Goal: Find contact information: Obtain details needed to contact an individual or organization

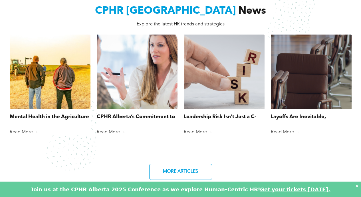
scroll to position [373, 0]
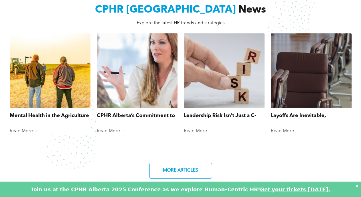
click at [147, 88] on div at bounding box center [137, 70] width 86 height 79
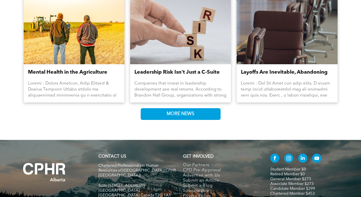
scroll to position [525, 0]
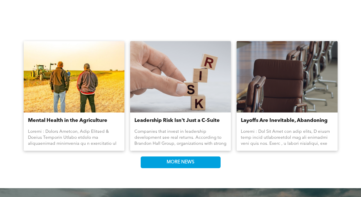
click at [180, 96] on div at bounding box center [180, 77] width 107 height 76
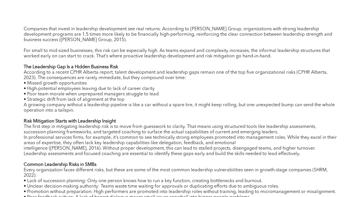
scroll to position [335, 0]
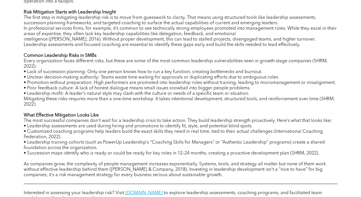
click at [194, 114] on p "What Effective Mitigation Looks Like" at bounding box center [181, 115] width 314 height 5
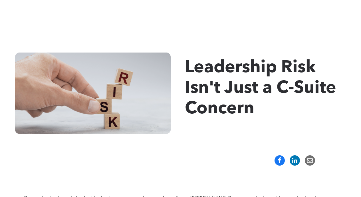
scroll to position [0, 0]
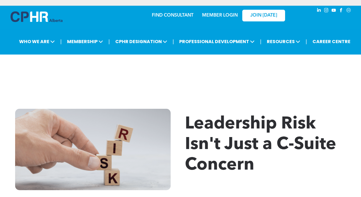
click at [224, 14] on link "MEMBER LOGIN" at bounding box center [220, 15] width 36 height 5
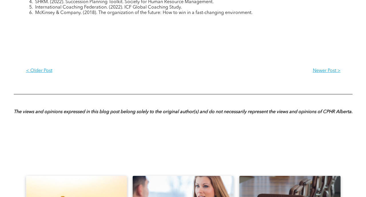
scroll to position [822, 0]
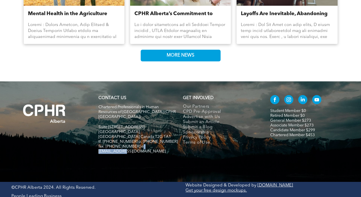
drag, startPoint x: 167, startPoint y: 143, endPoint x: 153, endPoint y: 148, distance: 14.1
click at [137, 144] on h5 "fax. [PHONE_NUMBER] e:[EMAIL_ADDRESS][DOMAIN_NAME]" at bounding box center [139, 149] width 80 height 10
copy span "nfo@cphrab.ca"
click at [160, 156] on div "CONTACT US Chartered Professionals in Human Resources of Alberta (CPHR Alberta)…" at bounding box center [180, 131] width 361 height 101
drag, startPoint x: 166, startPoint y: 144, endPoint x: 136, endPoint y: 143, distance: 30.0
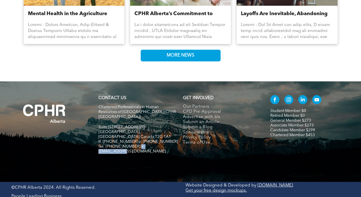
click at [136, 144] on h5 "fax. [PHONE_NUMBER] e:[EMAIL_ADDRESS][DOMAIN_NAME]" at bounding box center [139, 149] width 80 height 10
copy span "info@cphrab.ca"
